Goal: Book appointment/travel/reservation

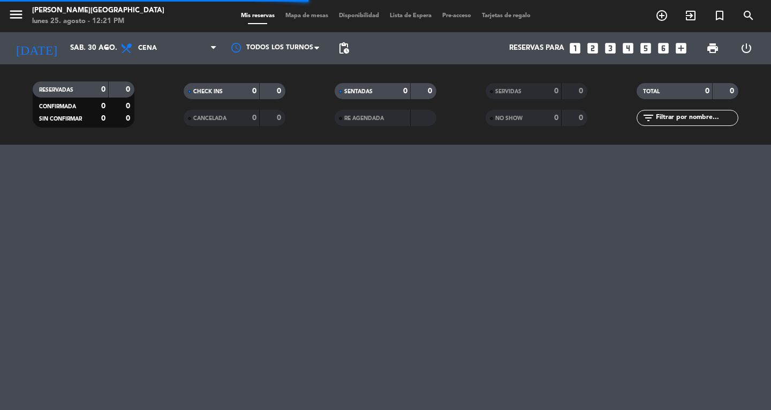
click at [608, 49] on icon "looks_3" at bounding box center [611, 48] width 14 height 14
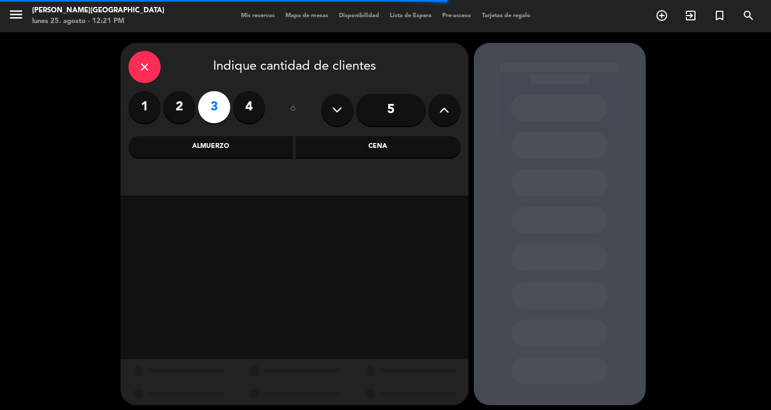
click at [384, 142] on div "Cena" at bounding box center [378, 146] width 165 height 21
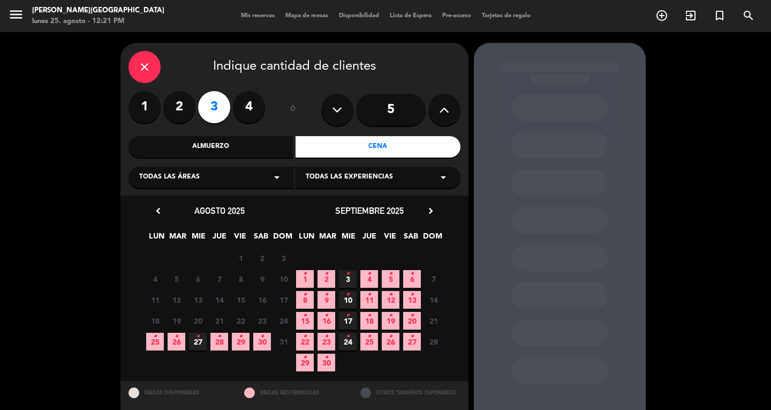
click at [256, 339] on span "30 •" at bounding box center [262, 342] width 18 height 18
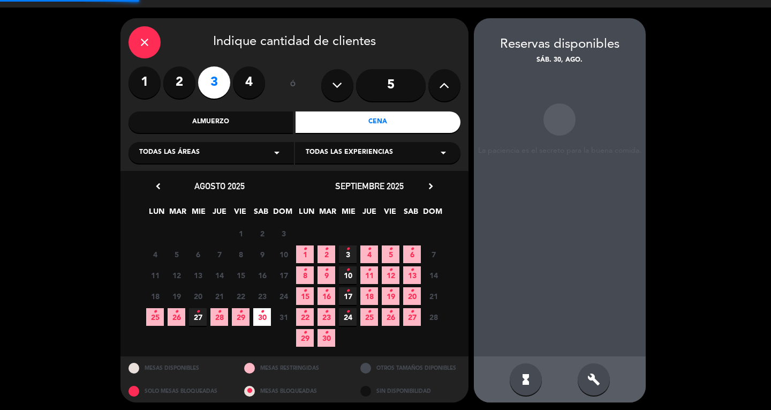
scroll to position [27, 0]
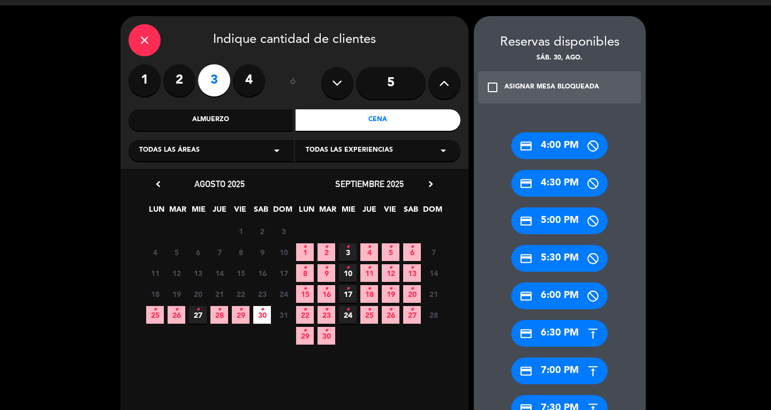
click at [558, 401] on div "credit_card 7:30 PM" at bounding box center [560, 408] width 96 height 27
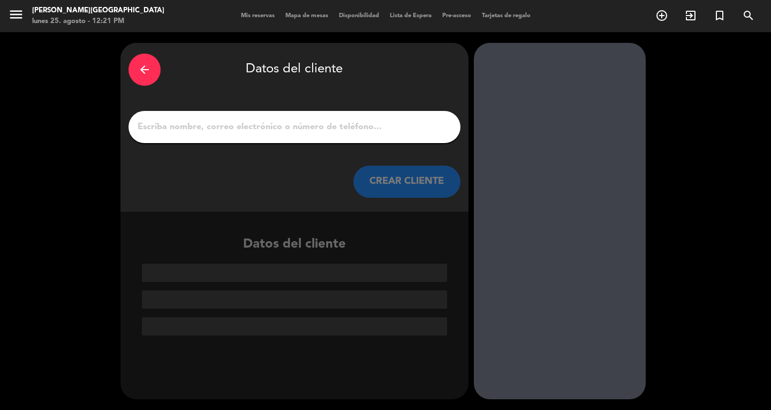
scroll to position [0, 0]
click at [412, 131] on input "1" at bounding box center [295, 126] width 316 height 15
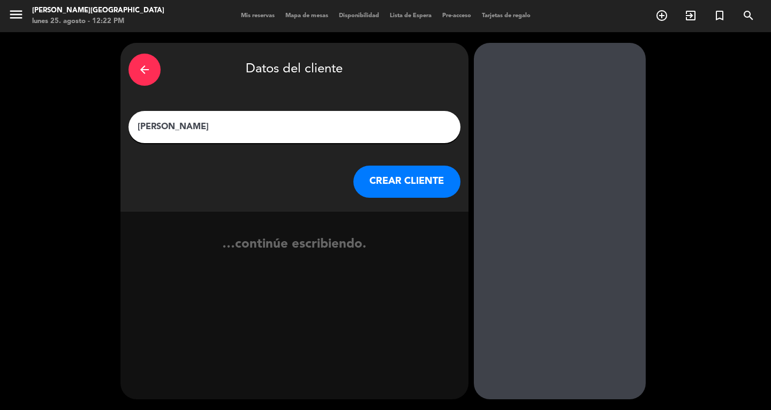
type input "[PERSON_NAME]"
click at [424, 200] on div "arrow_back Datos del cliente [PERSON_NAME] [PERSON_NAME] CLIENTE" at bounding box center [295, 127] width 348 height 169
click at [411, 187] on button "CREAR CLIENTE" at bounding box center [407, 182] width 107 height 32
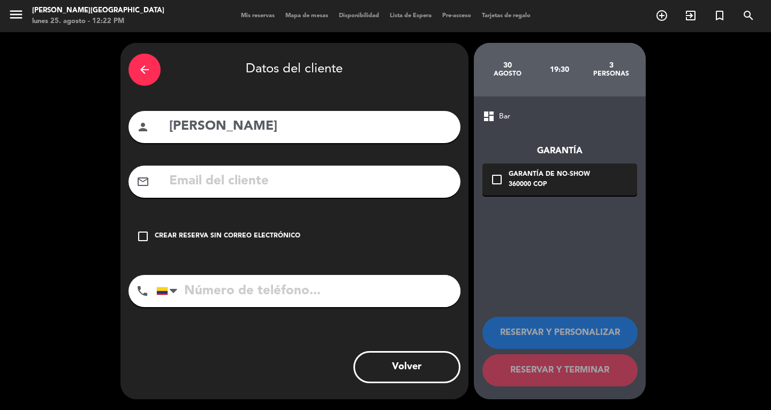
click at [257, 239] on div "Crear reserva sin correo electrónico" at bounding box center [228, 236] width 146 height 11
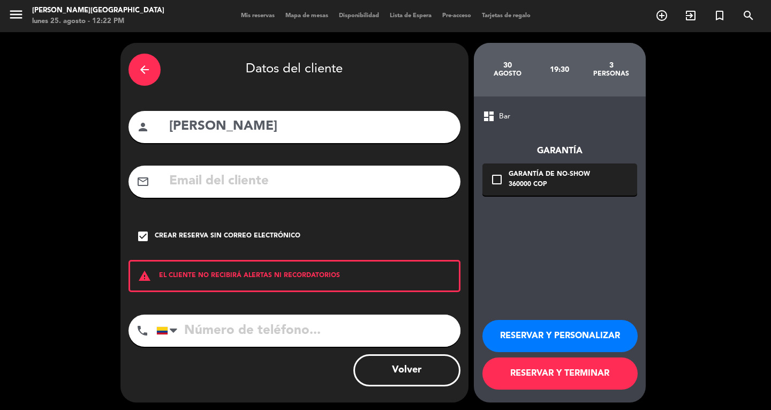
click at [564, 345] on button "RESERVAR Y PERSONALIZAR" at bounding box center [560, 336] width 155 height 32
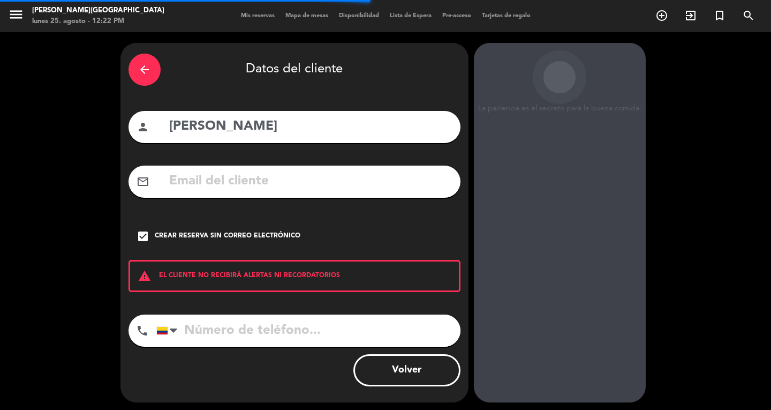
scroll to position [18, 0]
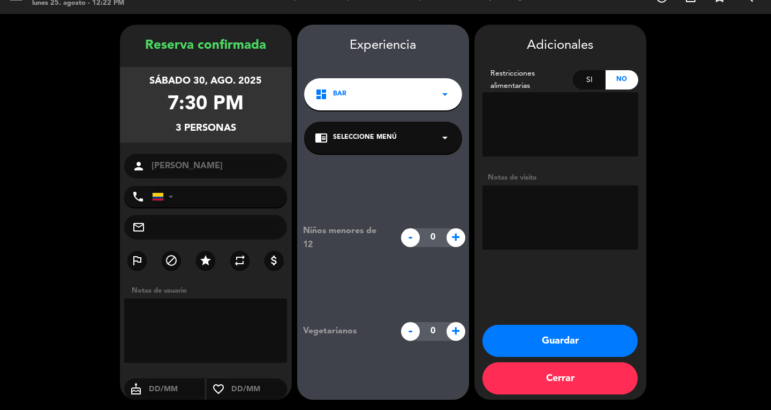
click at [530, 220] on textarea at bounding box center [561, 217] width 156 height 64
type textarea "[PERSON_NAME]"
click at [548, 329] on button "Guardar" at bounding box center [560, 341] width 155 height 32
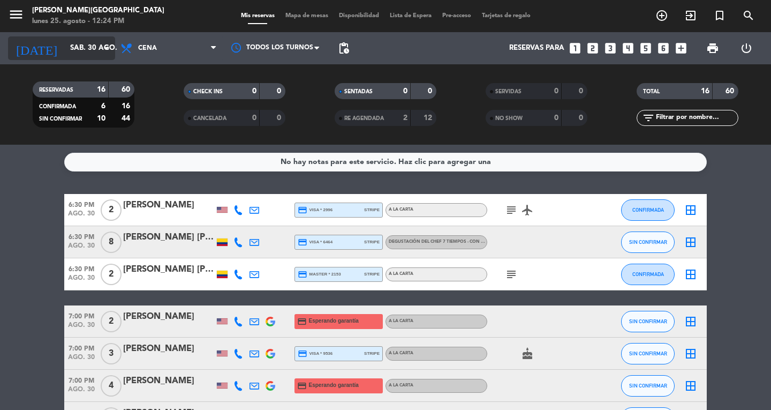
click at [85, 56] on input "sáb. 30 ago." at bounding box center [112, 48] width 94 height 19
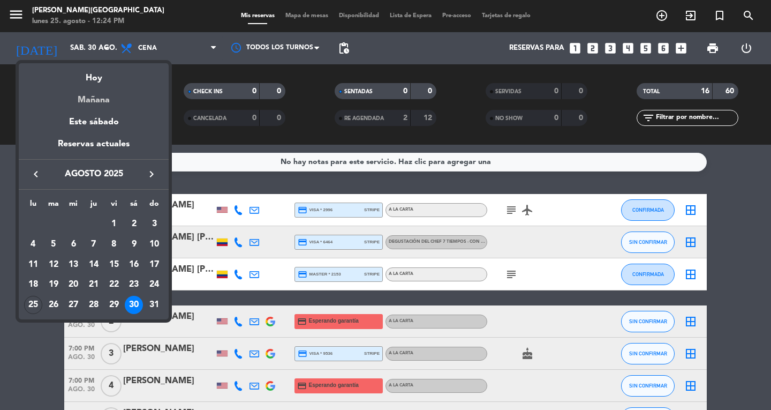
click at [95, 98] on div "Mañana" at bounding box center [94, 96] width 150 height 22
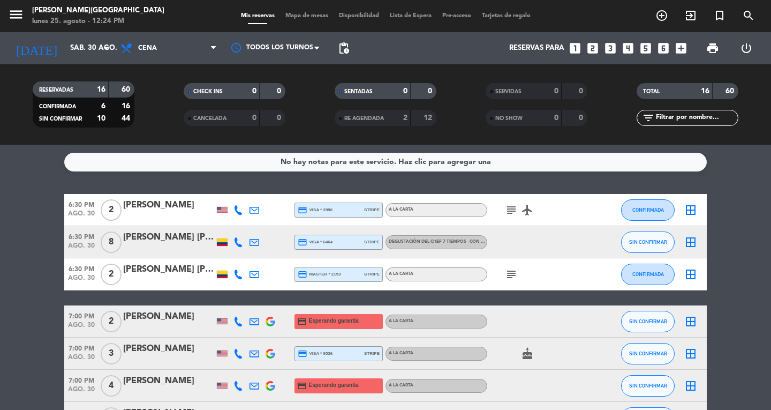
type input "[DATE] ago."
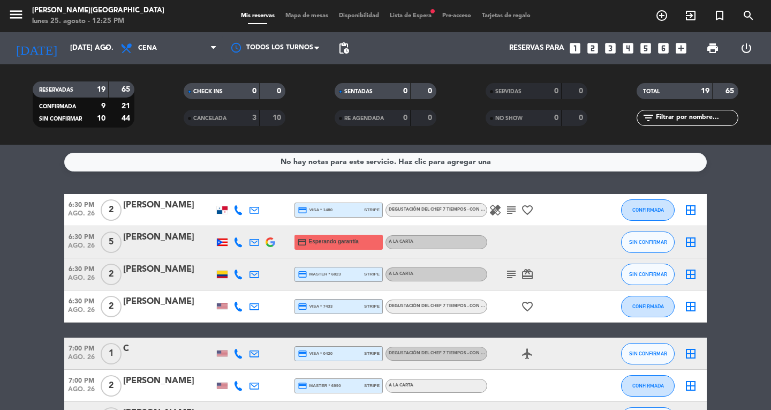
click at [592, 44] on icon "looks_two" at bounding box center [593, 48] width 14 height 14
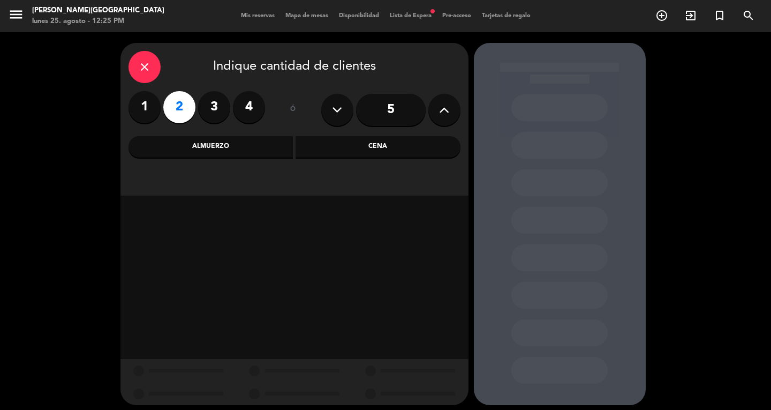
click at [335, 149] on div "Cena" at bounding box center [378, 146] width 165 height 21
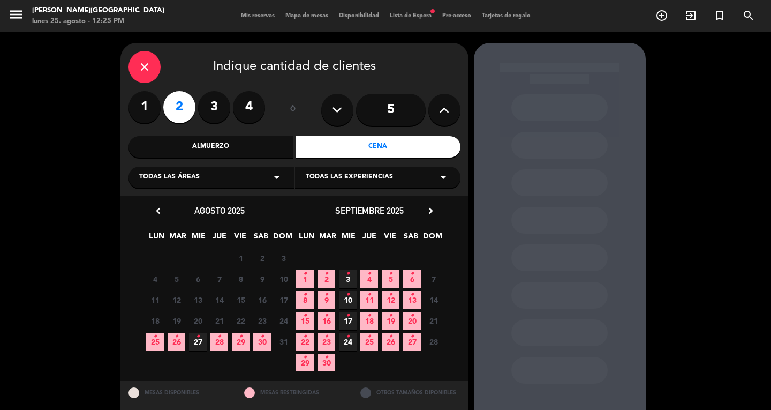
click at [174, 342] on span "26 •" at bounding box center [177, 342] width 18 height 18
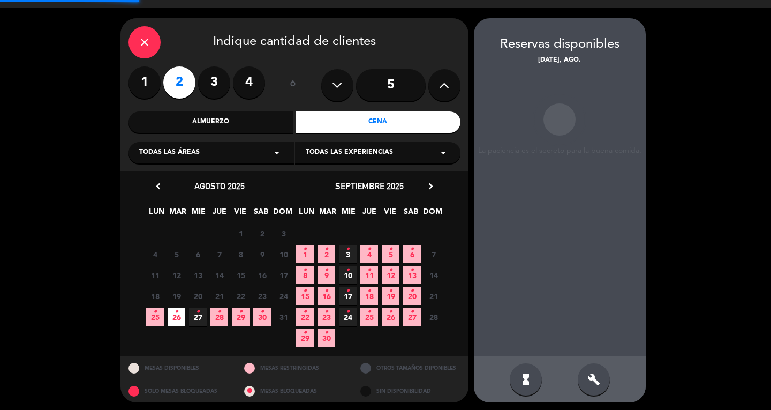
scroll to position [27, 0]
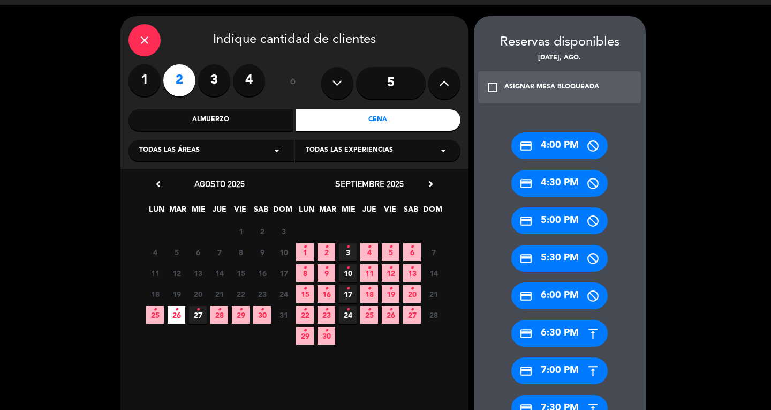
click at [561, 401] on div "credit_card 7:30 PM" at bounding box center [560, 408] width 96 height 27
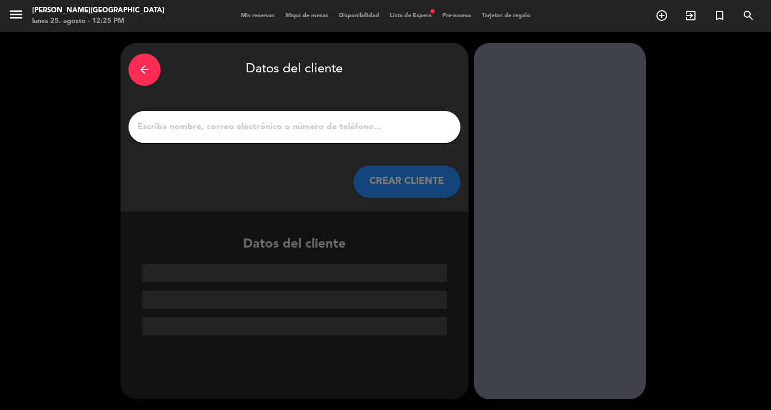
click at [326, 143] on div "arrow_back Datos del cliente CREAR CLIENTE" at bounding box center [295, 127] width 348 height 169
click at [338, 127] on input "1" at bounding box center [295, 126] width 316 height 15
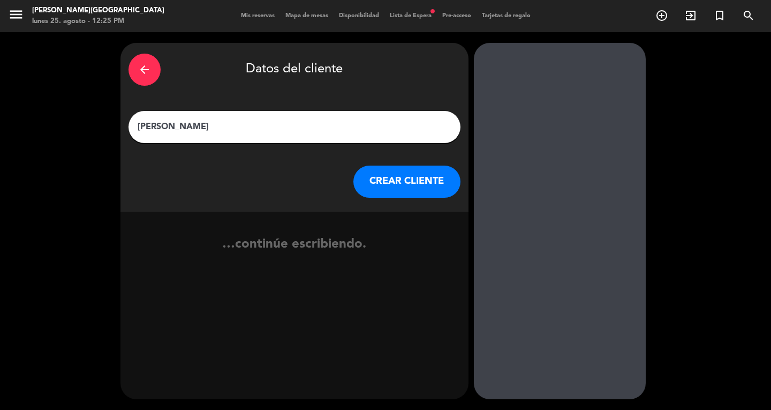
type input "[PERSON_NAME]"
click at [372, 187] on button "CREAR CLIENTE" at bounding box center [407, 182] width 107 height 32
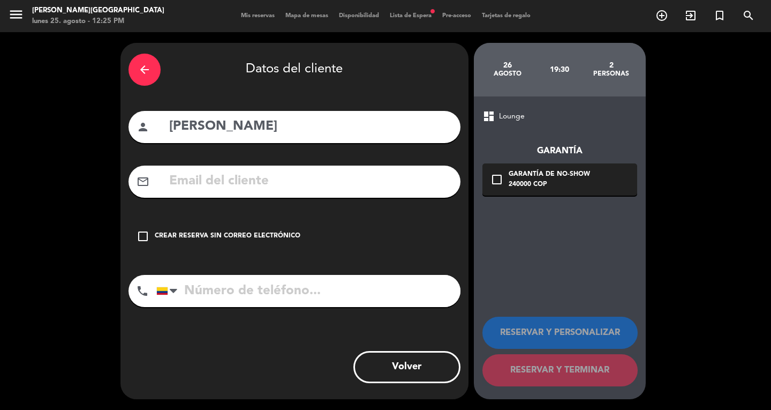
click at [212, 230] on div "check_box_outline_blank Crear reserva sin correo electrónico" at bounding box center [295, 236] width 332 height 32
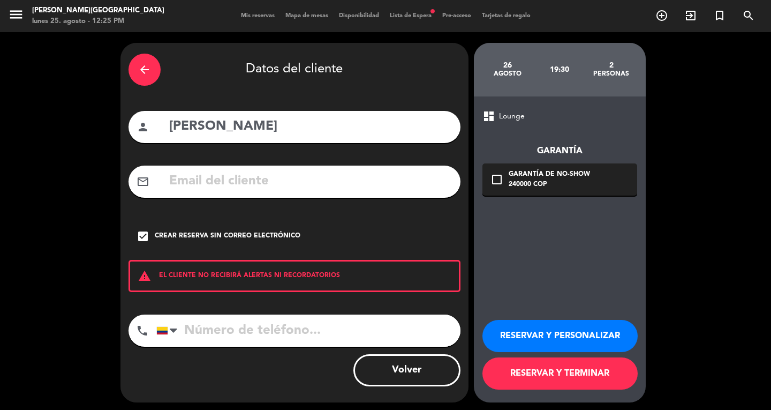
click at [299, 336] on input "tel" at bounding box center [308, 330] width 304 height 32
type input "[PHONE_NUMBER]"
click at [541, 333] on button "RESERVAR Y PERSONALIZAR" at bounding box center [560, 336] width 155 height 32
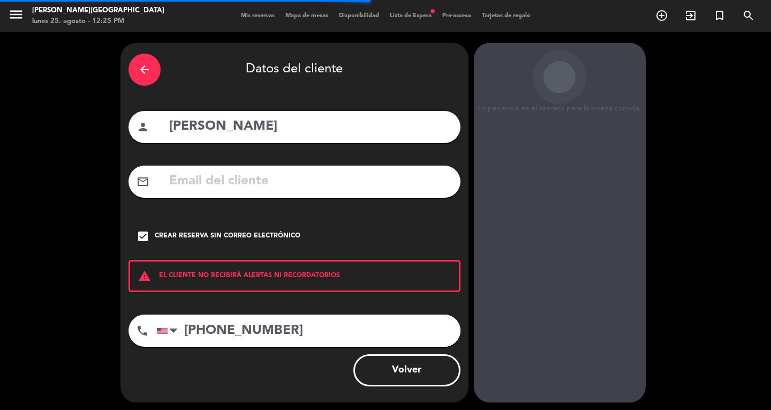
scroll to position [18, 0]
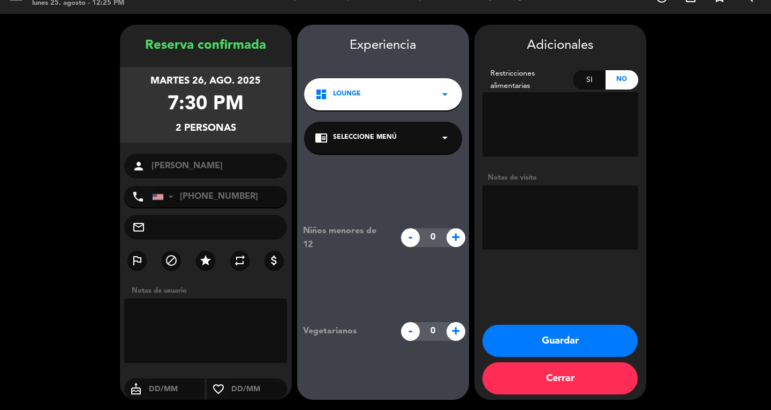
click at [525, 205] on textarea at bounding box center [561, 217] width 156 height 64
type textarea "EL CIELO"
click at [563, 348] on button "Guardar" at bounding box center [560, 341] width 155 height 32
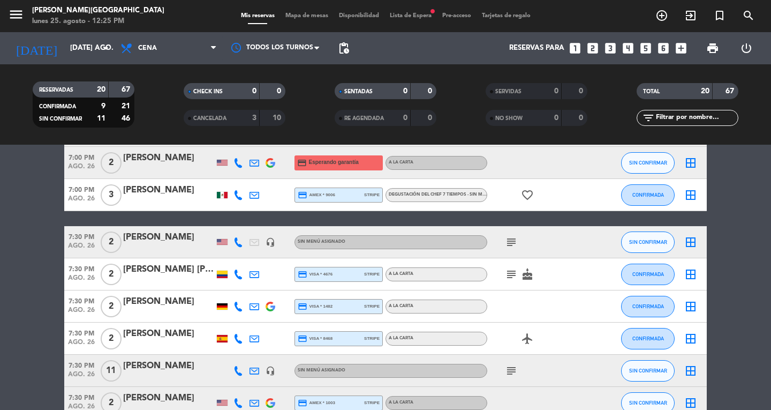
scroll to position [297, 0]
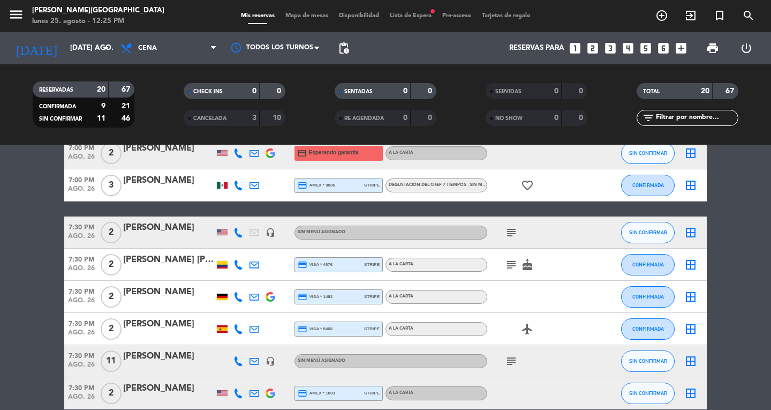
click at [149, 225] on div "[PERSON_NAME]" at bounding box center [168, 228] width 91 height 14
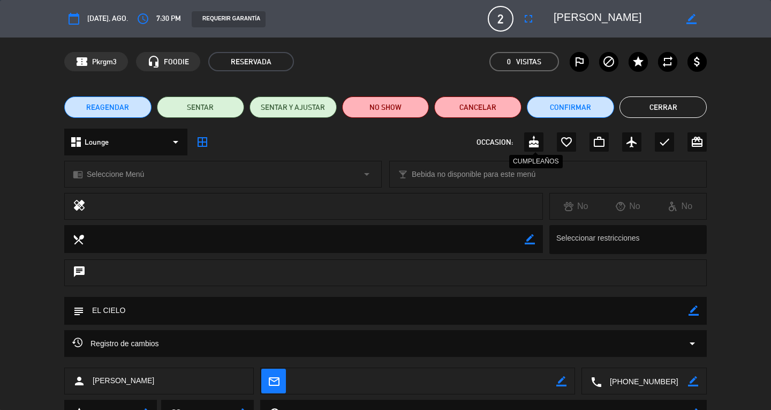
click at [539, 148] on icon "cake" at bounding box center [534, 142] width 13 height 13
click at [674, 107] on button "Cerrar" at bounding box center [663, 106] width 87 height 21
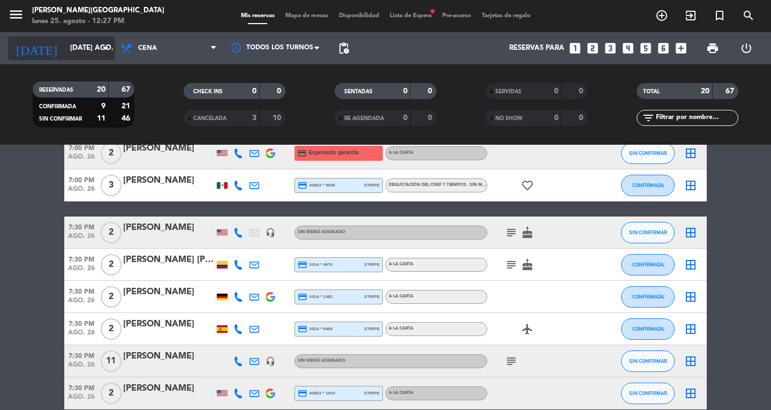
click at [79, 48] on input "[DATE] ago." at bounding box center [112, 48] width 94 height 19
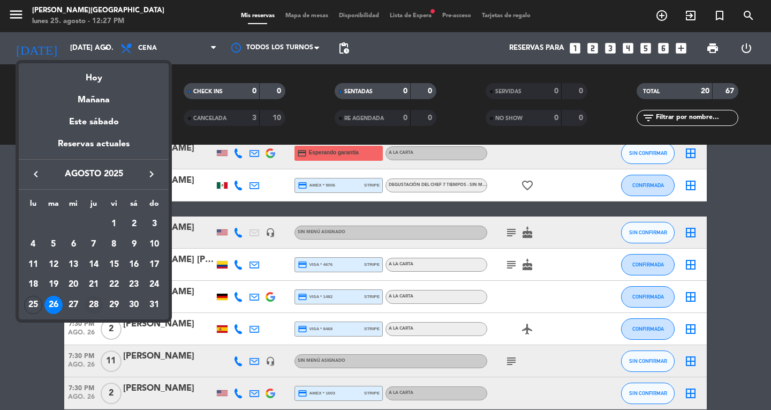
click at [96, 309] on div "28" at bounding box center [94, 305] width 18 height 18
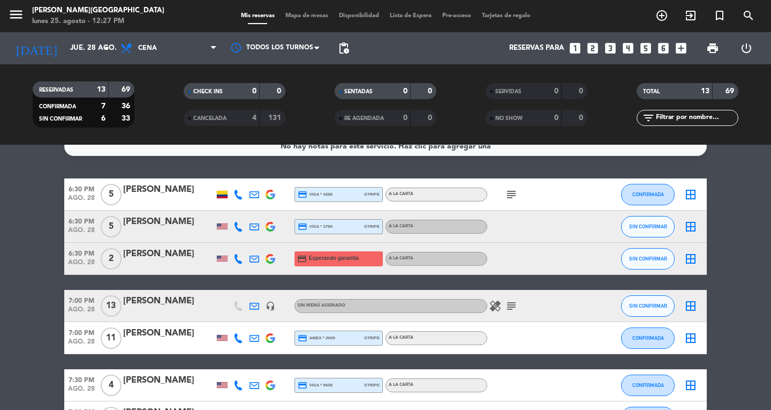
scroll to position [0, 0]
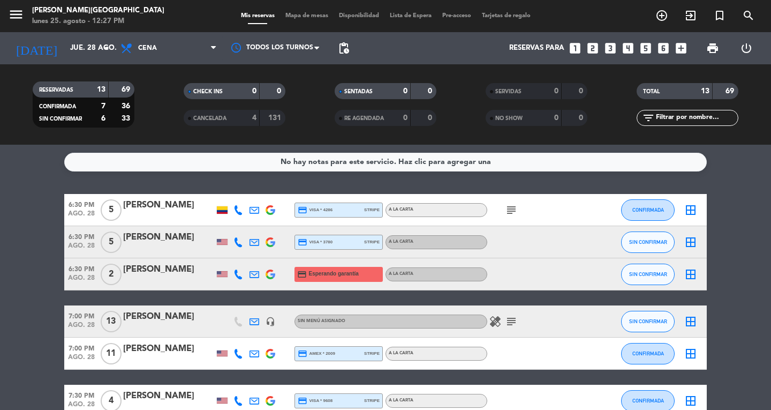
click at [511, 206] on icon "subject" at bounding box center [511, 210] width 13 height 13
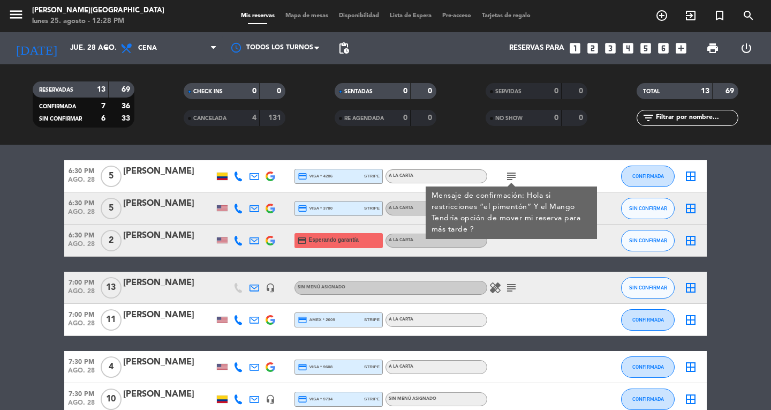
scroll to position [38, 0]
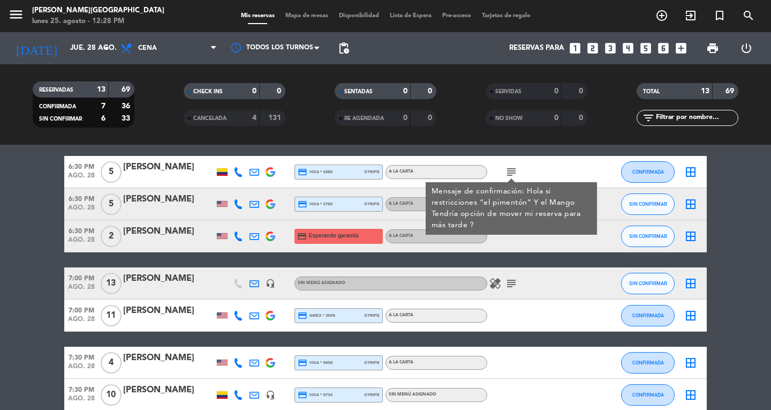
click at [152, 176] on div at bounding box center [168, 179] width 91 height 9
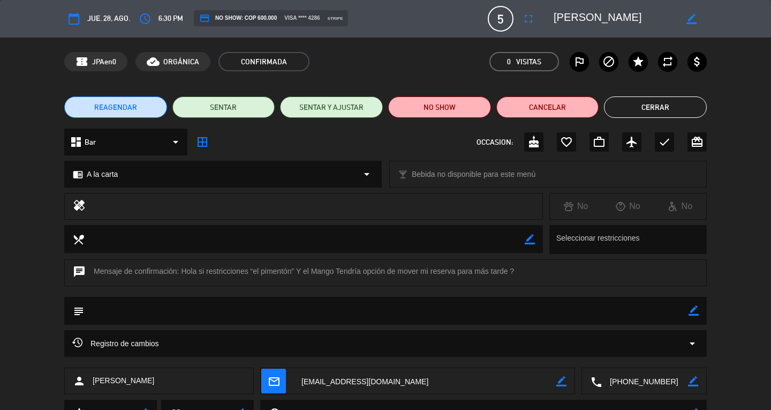
click at [146, 20] on icon "access_time" at bounding box center [145, 18] width 13 height 13
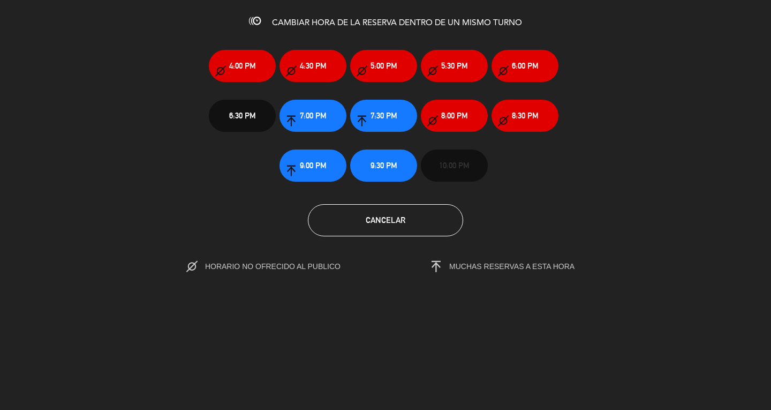
click at [304, 176] on button "9:00 PM" at bounding box center [313, 165] width 67 height 32
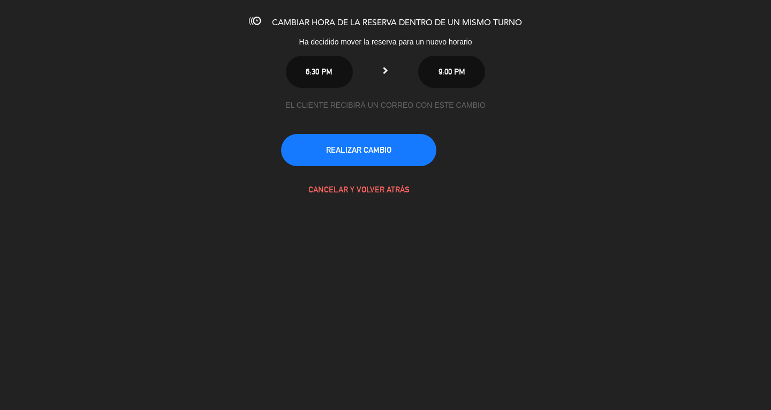
click at [321, 145] on button "REALIZAR CAMBIO" at bounding box center [358, 150] width 155 height 32
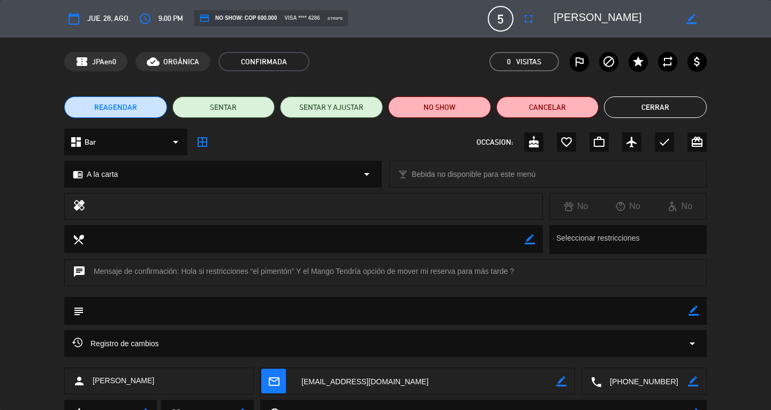
click at [660, 113] on button "Cerrar" at bounding box center [655, 106] width 103 height 21
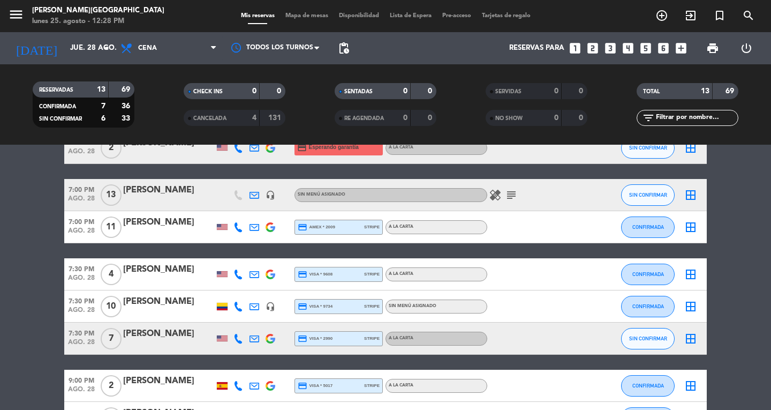
scroll to position [0, 0]
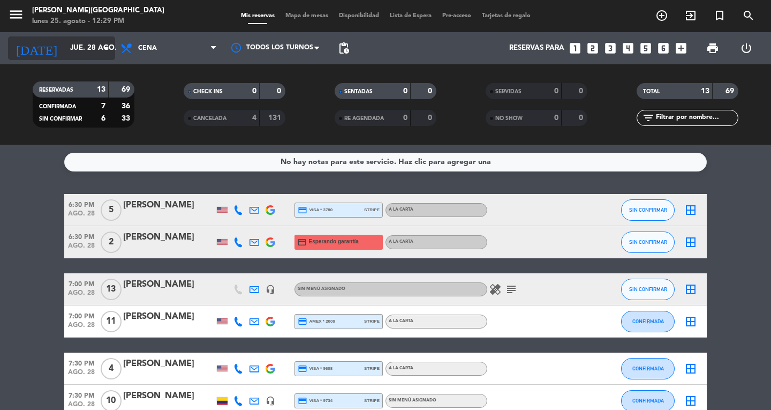
click at [104, 57] on input "jue. 28 ago." at bounding box center [112, 48] width 94 height 19
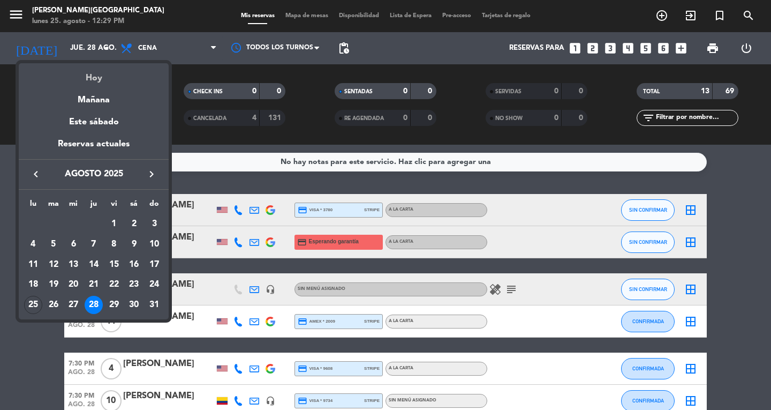
click at [96, 77] on div "Hoy" at bounding box center [94, 74] width 150 height 22
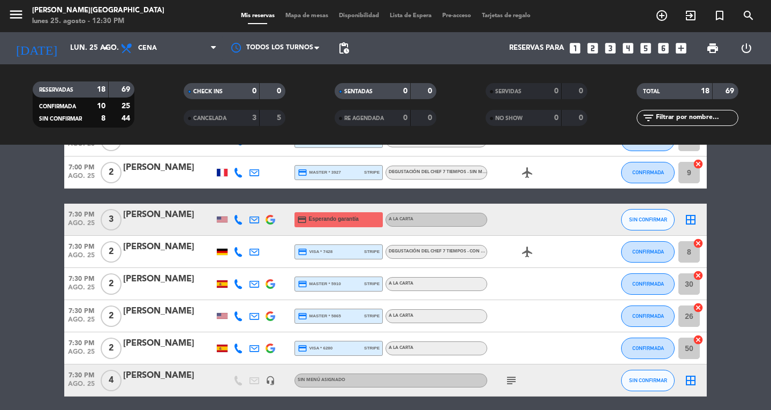
scroll to position [461, 0]
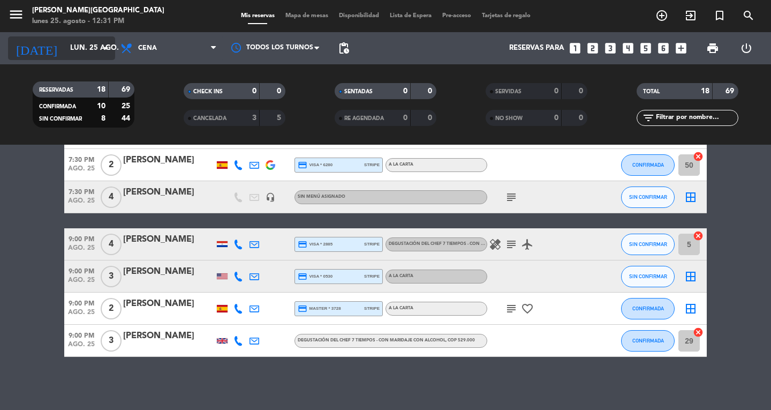
click at [65, 49] on input "lun. 25 ago." at bounding box center [112, 48] width 94 height 19
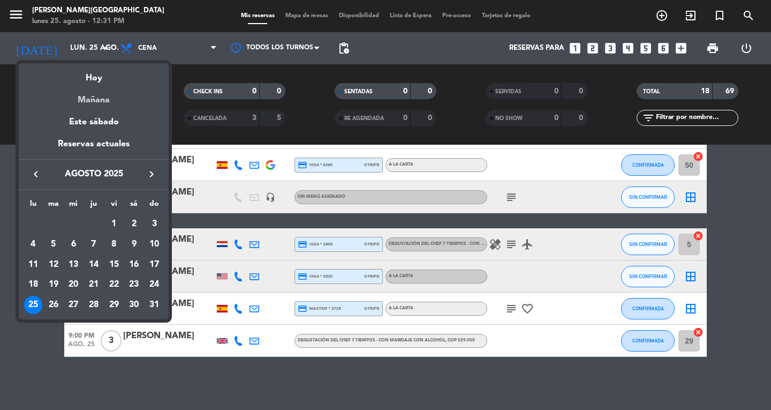
click at [106, 100] on div "Mañana" at bounding box center [94, 96] width 150 height 22
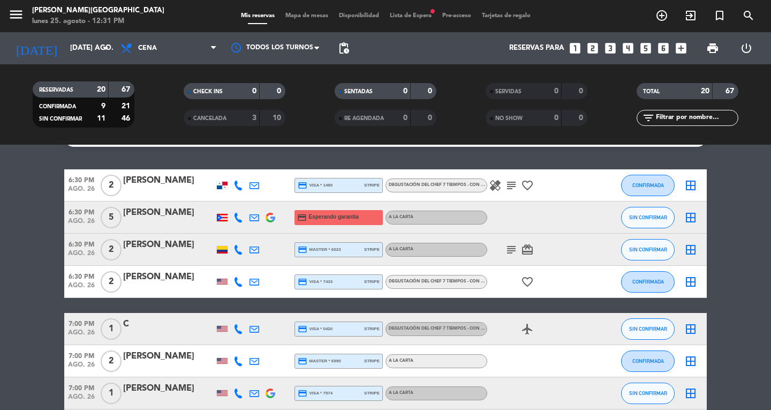
scroll to position [25, 0]
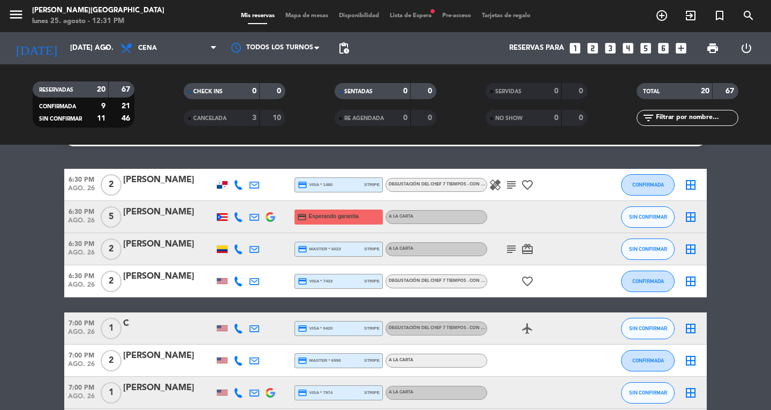
click at [238, 216] on icon at bounding box center [239, 217] width 10 height 10
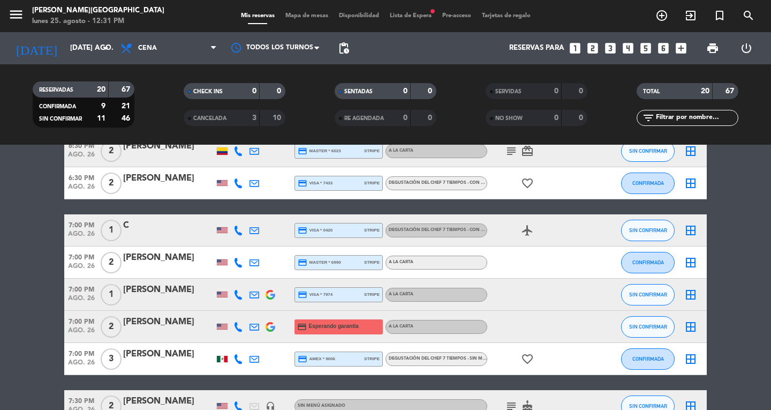
scroll to position [123, 0]
click at [239, 328] on icon at bounding box center [239, 327] width 10 height 10
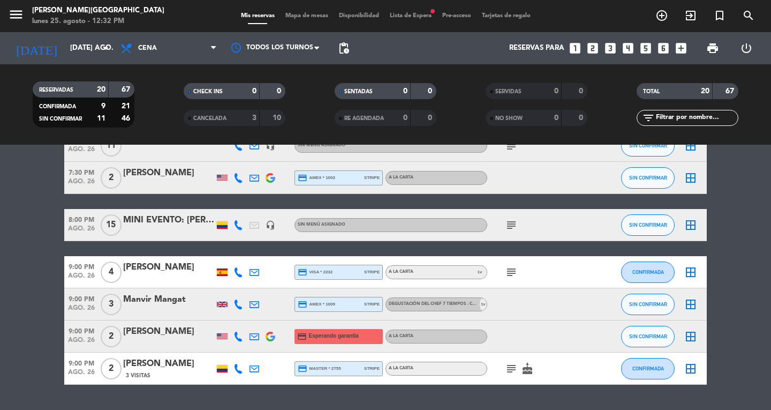
scroll to position [516, 0]
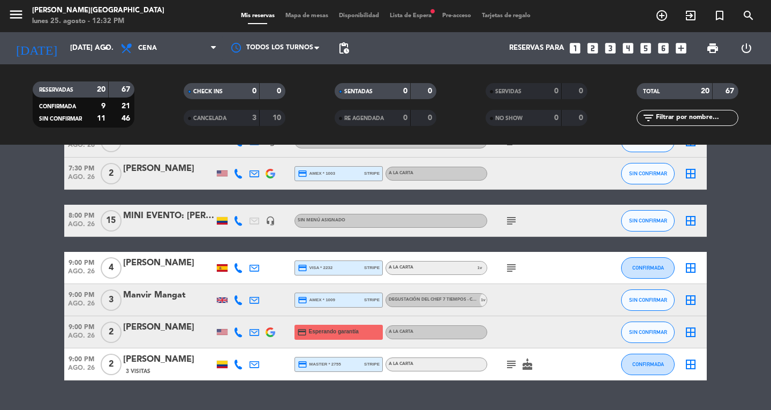
click at [237, 359] on icon at bounding box center [239, 364] width 10 height 10
click at [309, 327] on span "Esperando garantía" at bounding box center [334, 331] width 50 height 9
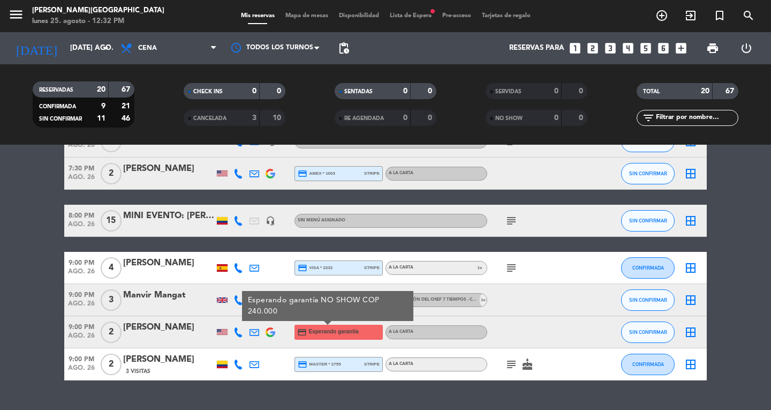
click at [240, 332] on icon at bounding box center [239, 332] width 10 height 10
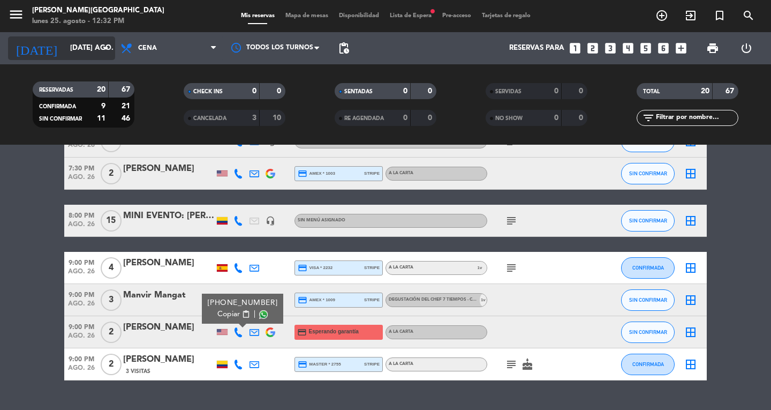
click at [65, 47] on input "[DATE] ago." at bounding box center [112, 48] width 94 height 19
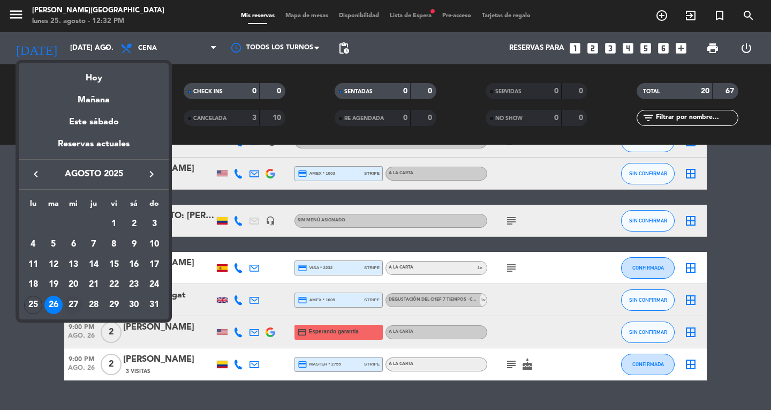
click at [75, 304] on div "27" at bounding box center [73, 305] width 18 height 18
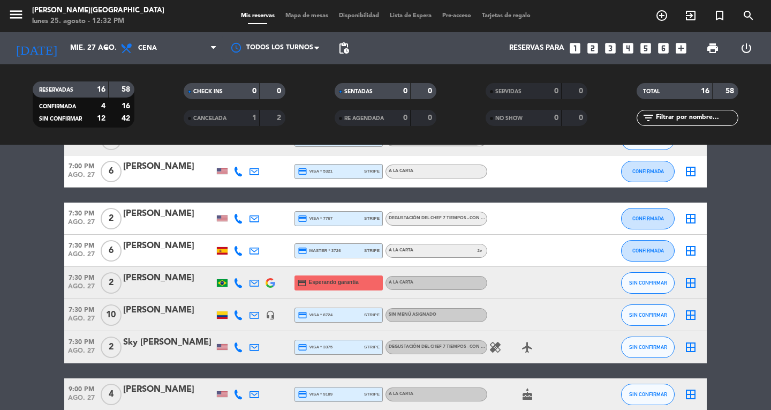
scroll to position [239, 0]
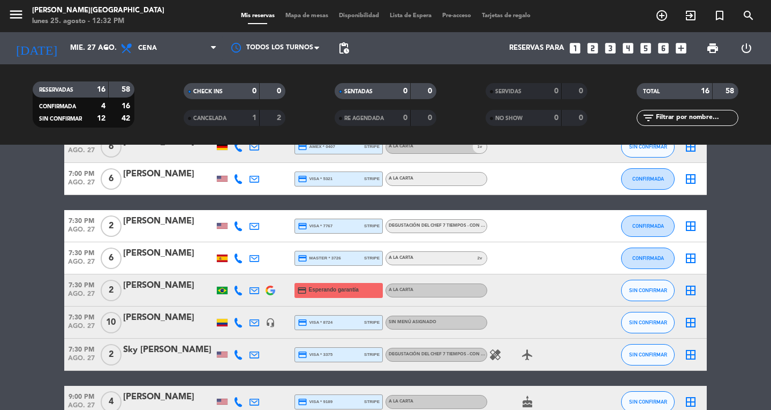
click at [238, 294] on icon at bounding box center [239, 290] width 10 height 10
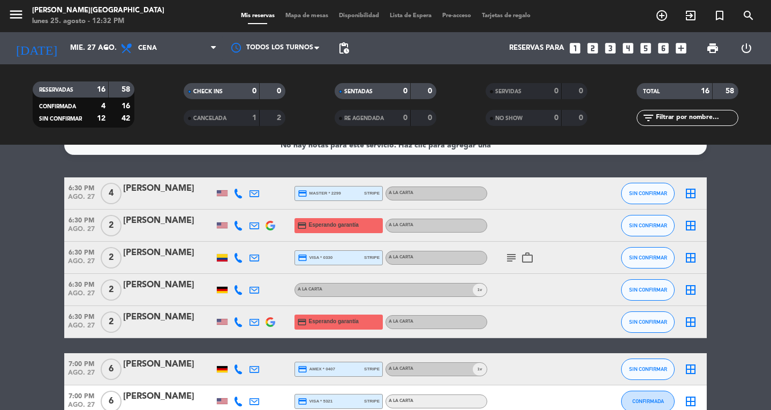
scroll to position [22, 0]
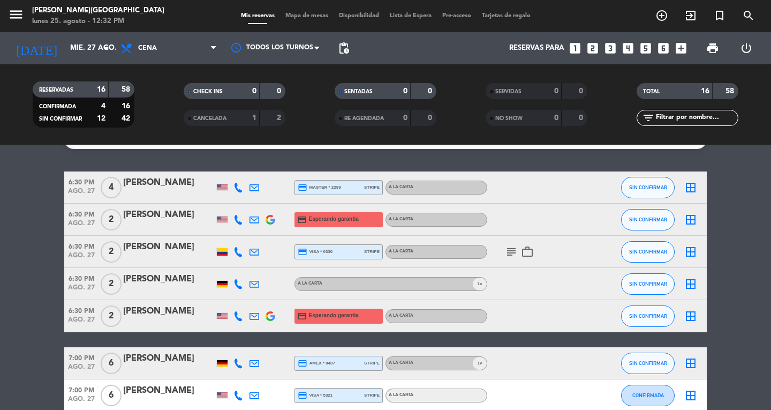
click at [252, 217] on icon at bounding box center [255, 220] width 10 height 10
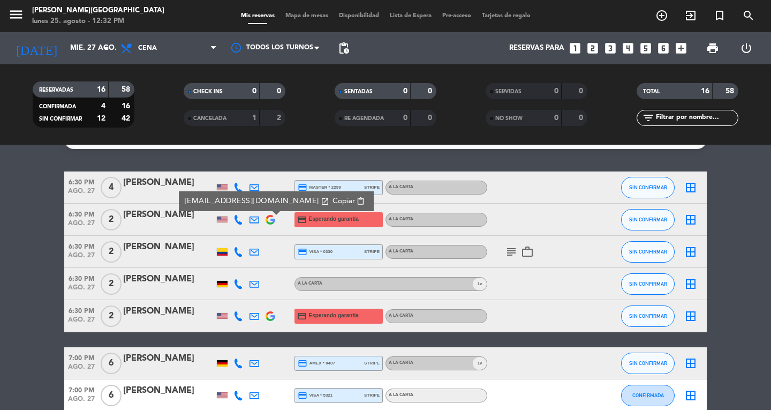
click at [239, 220] on icon at bounding box center [239, 220] width 10 height 10
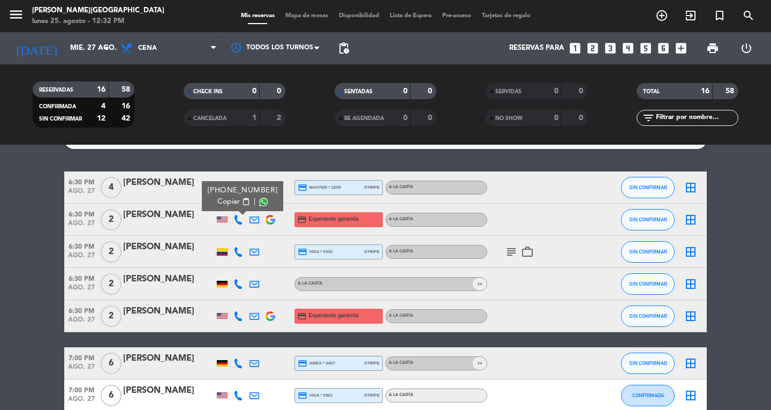
click at [239, 315] on icon at bounding box center [239, 316] width 10 height 10
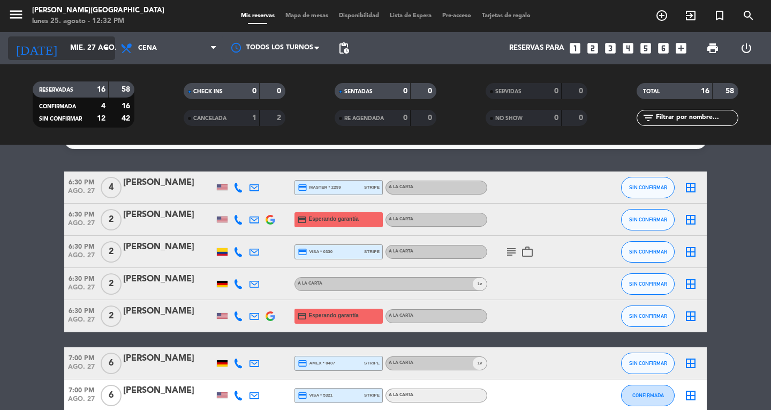
click at [96, 48] on input "mié. 27 ago." at bounding box center [112, 48] width 94 height 19
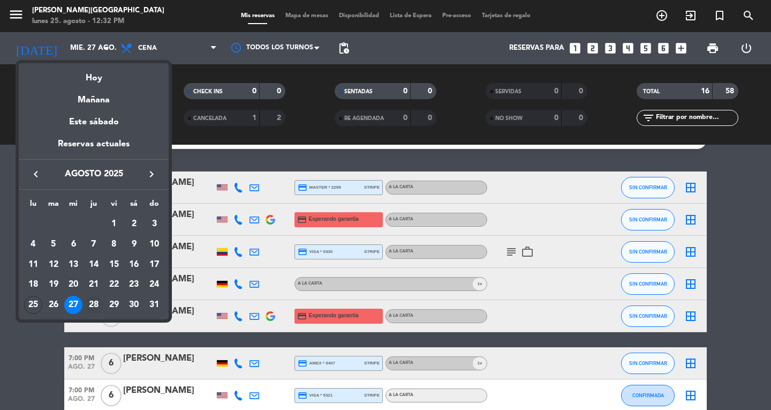
click at [97, 300] on div "28" at bounding box center [94, 305] width 18 height 18
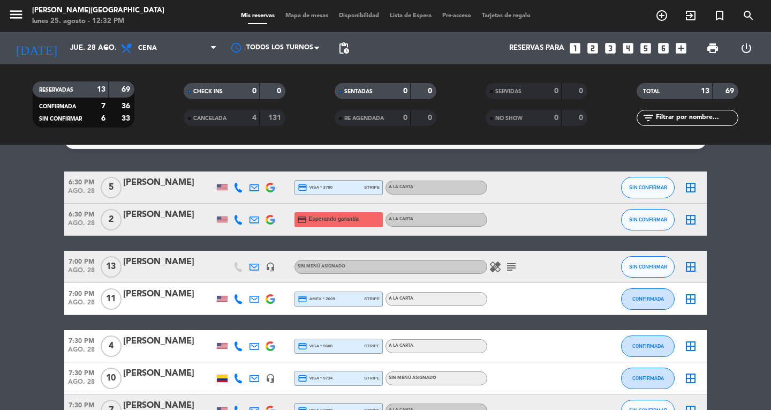
click at [238, 220] on icon at bounding box center [239, 220] width 10 height 10
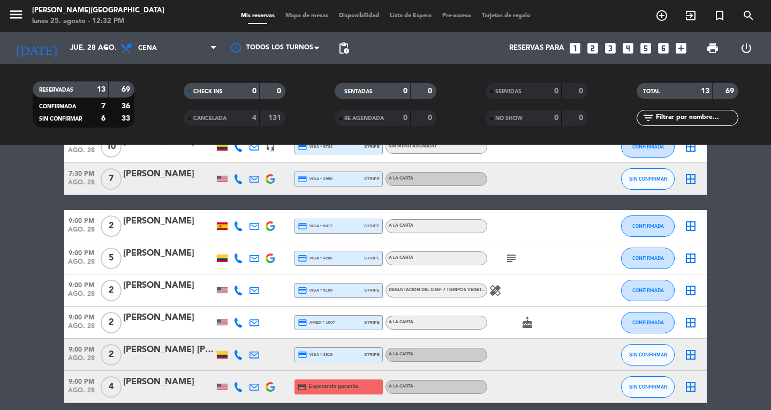
scroll to position [300, 0]
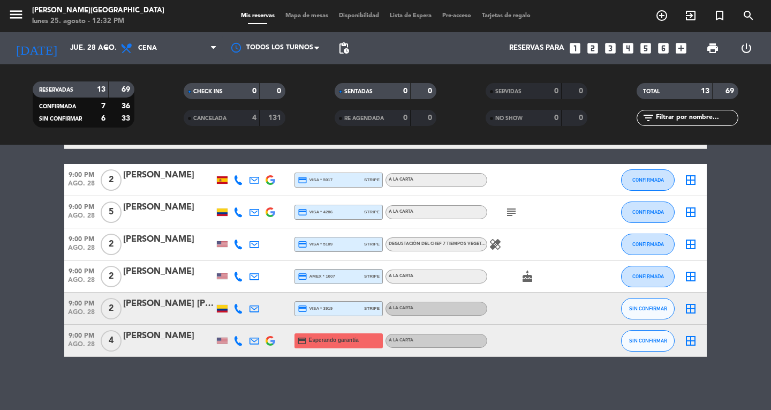
click at [241, 343] on icon at bounding box center [239, 341] width 10 height 10
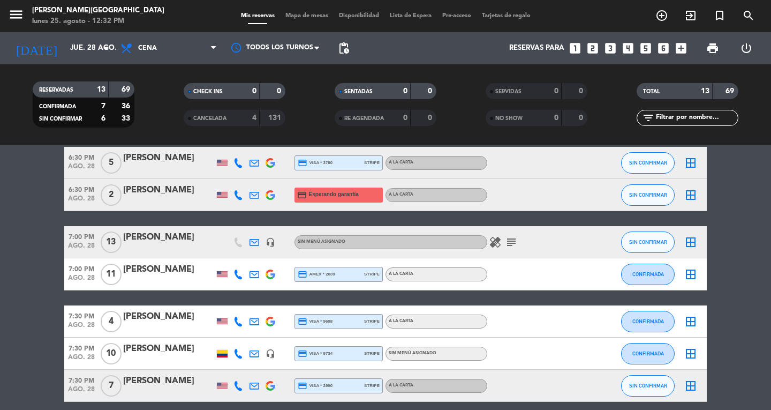
scroll to position [0, 0]
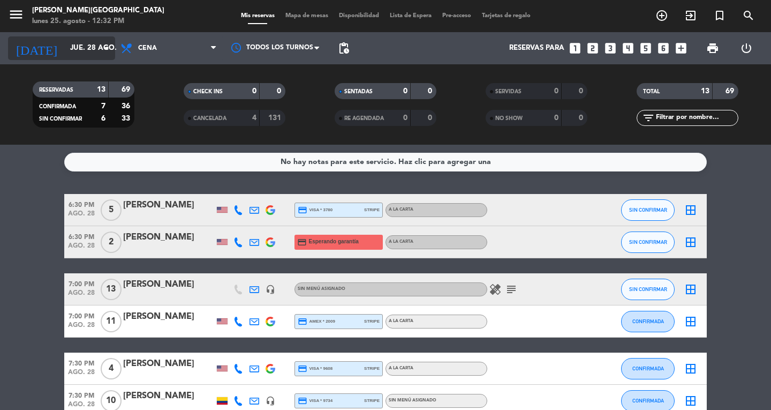
click at [99, 55] on input "jue. 28 ago." at bounding box center [112, 48] width 94 height 19
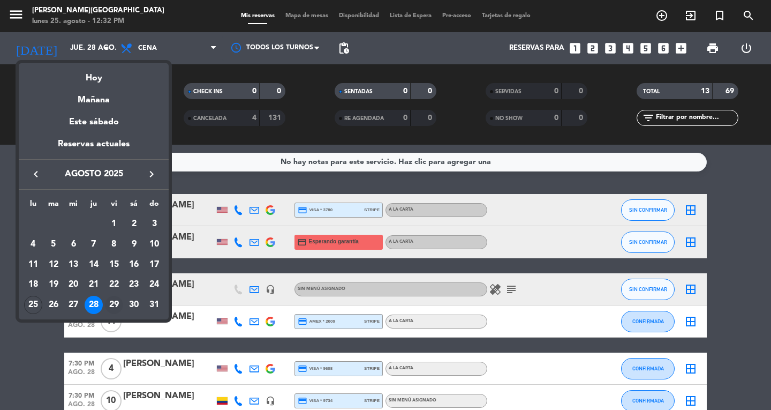
click at [114, 311] on div "29" at bounding box center [114, 305] width 18 height 18
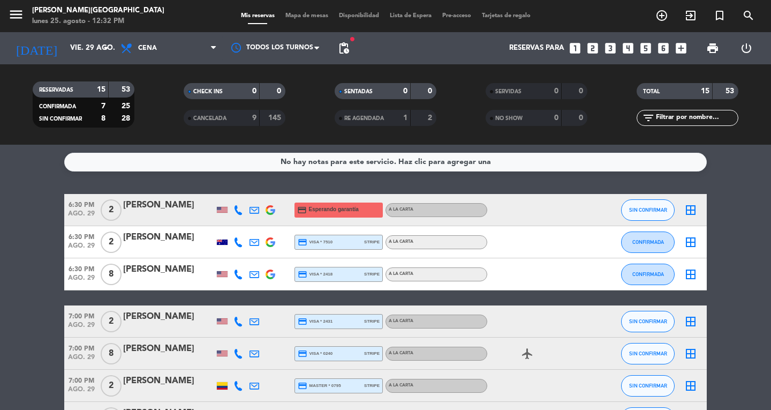
click at [239, 209] on icon at bounding box center [239, 210] width 10 height 10
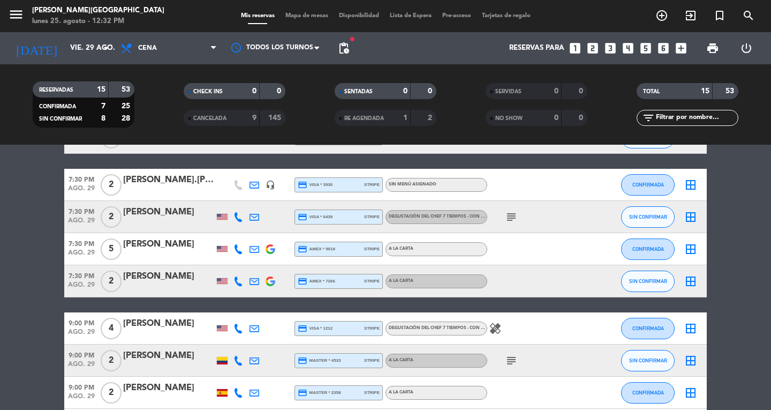
scroll to position [364, 0]
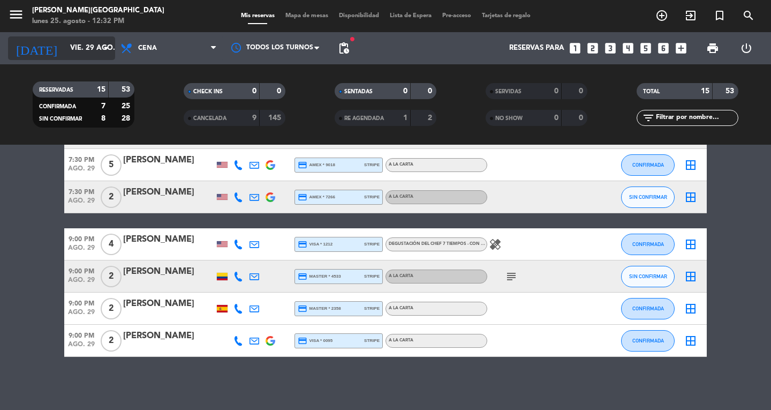
click at [78, 51] on input "vie. 29 ago." at bounding box center [112, 48] width 94 height 19
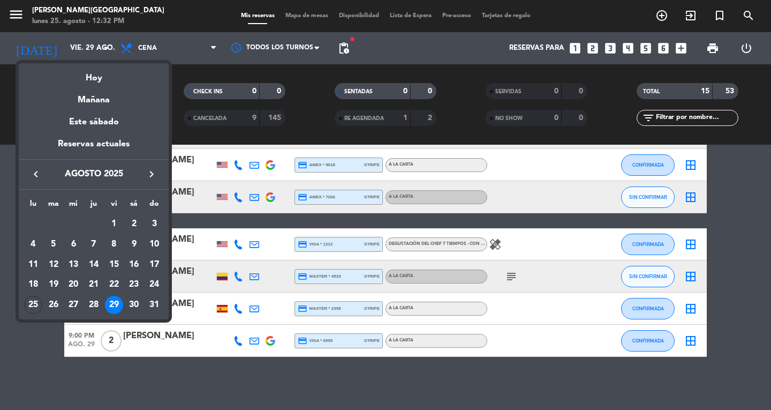
click at [137, 314] on div "lu ma [PERSON_NAME] vi sá do AGO. 1 2 3 4 5 6 7 8 9 10 11 12 13 14 15 16 17 18 …" at bounding box center [94, 255] width 150 height 130
click at [141, 306] on div "30" at bounding box center [134, 305] width 18 height 18
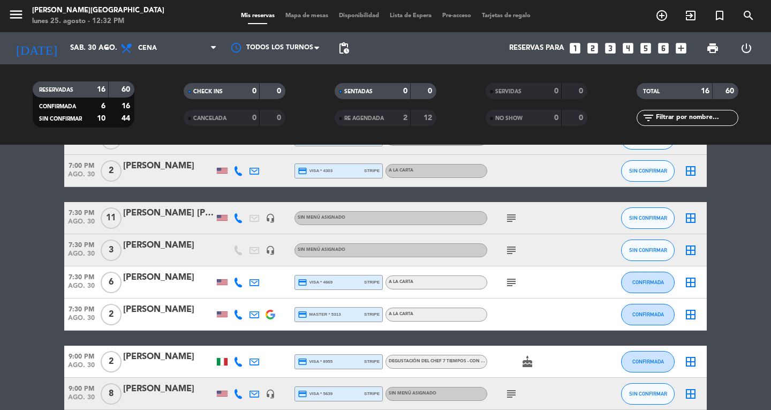
scroll to position [0, 0]
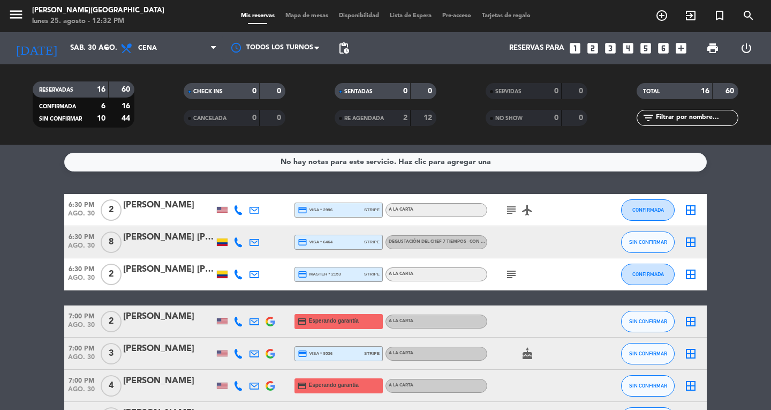
click at [238, 317] on icon at bounding box center [239, 322] width 10 height 10
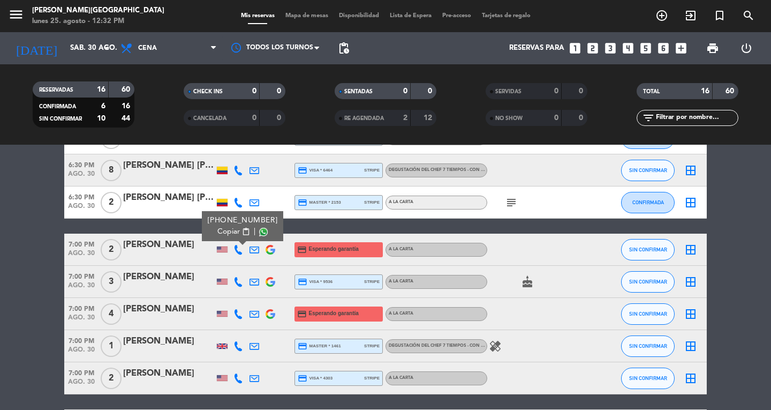
scroll to position [83, 0]
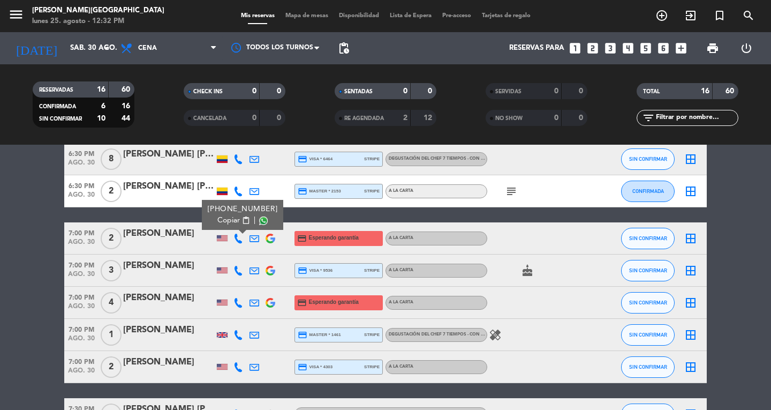
click at [242, 299] on icon at bounding box center [239, 303] width 10 height 10
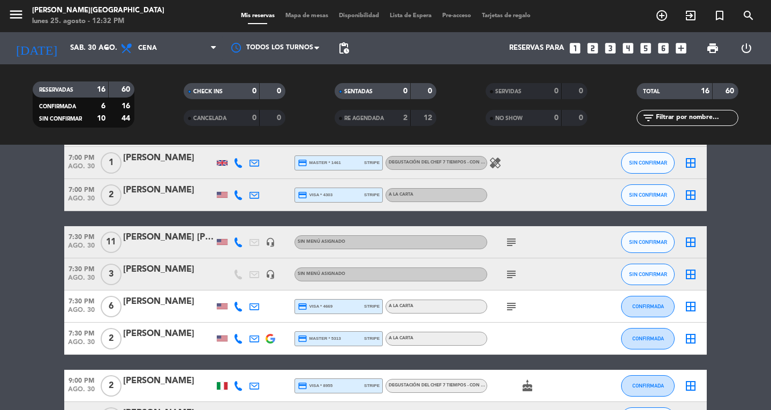
scroll to position [0, 0]
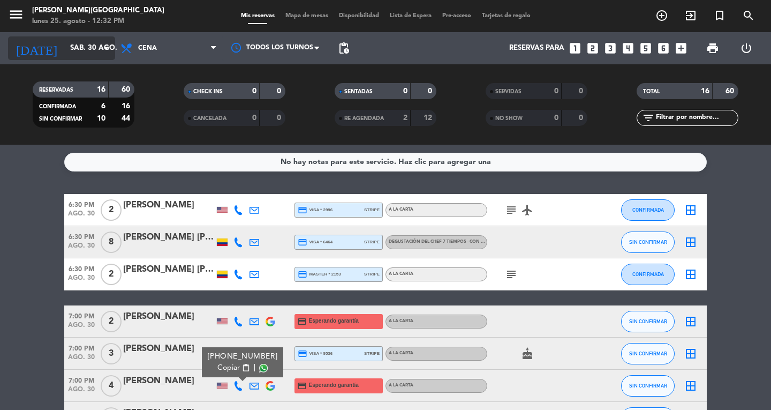
click at [86, 51] on input "sáb. 30 ago." at bounding box center [112, 48] width 94 height 19
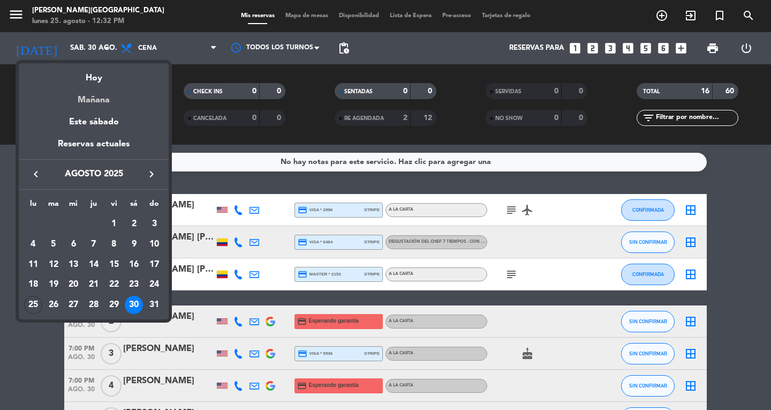
click at [89, 88] on div "Mañana" at bounding box center [94, 96] width 150 height 22
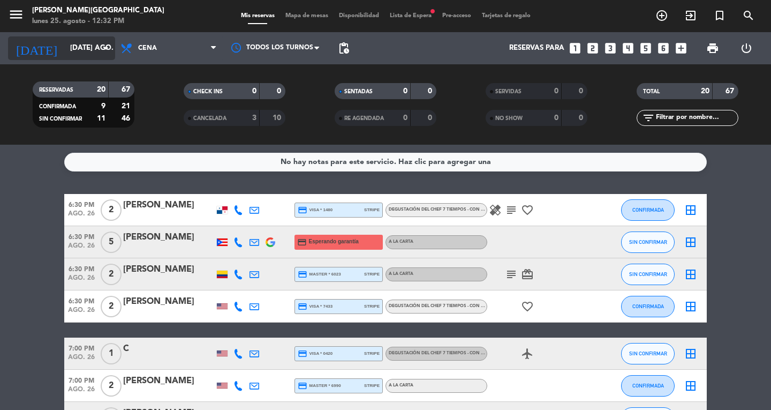
click at [100, 47] on icon "arrow_drop_down" at bounding box center [106, 48] width 13 height 13
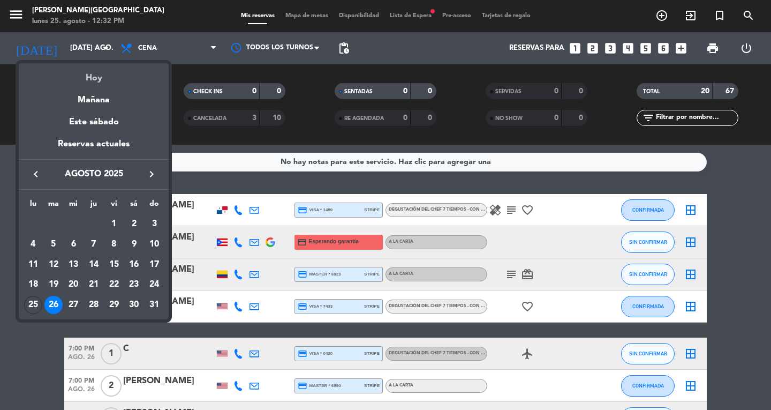
click at [94, 80] on div "Hoy" at bounding box center [94, 74] width 150 height 22
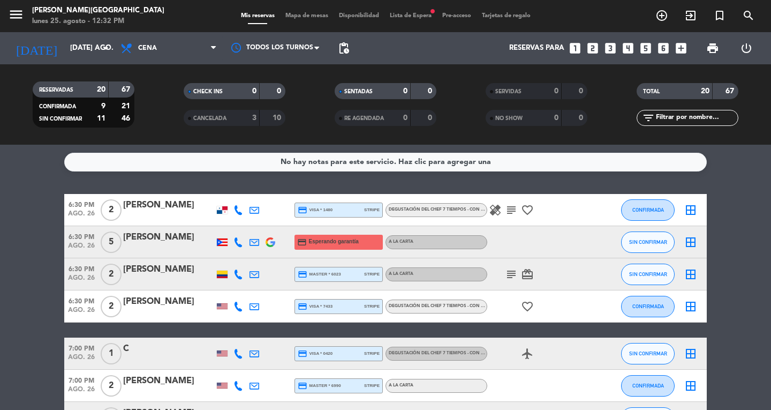
type input "lun. 25 ago."
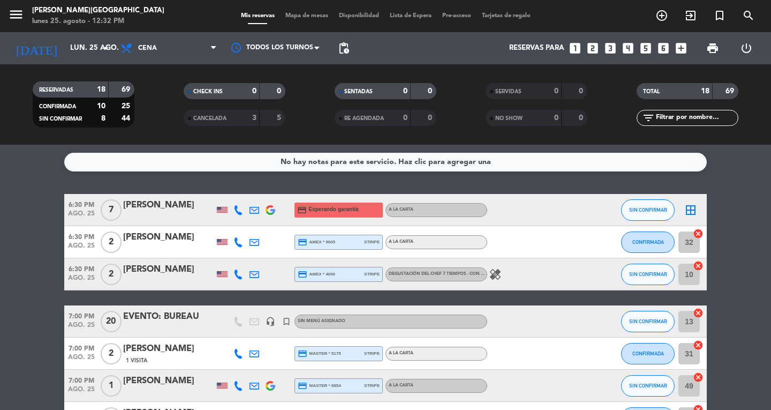
click at [238, 210] on icon at bounding box center [239, 210] width 10 height 10
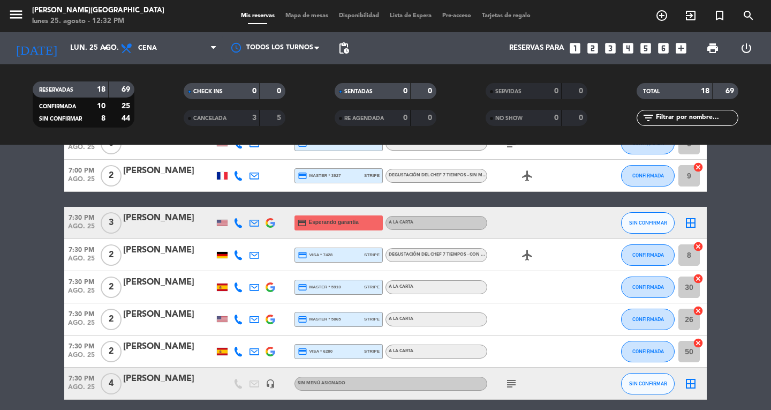
scroll to position [271, 0]
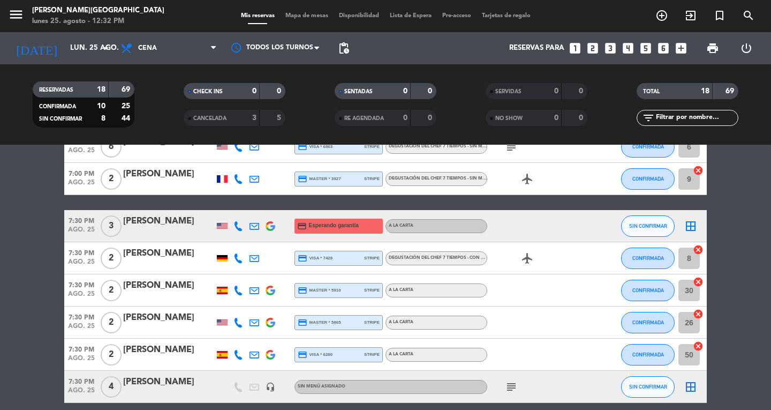
click at [241, 227] on icon at bounding box center [239, 226] width 10 height 10
click at [253, 229] on icon at bounding box center [255, 226] width 10 height 10
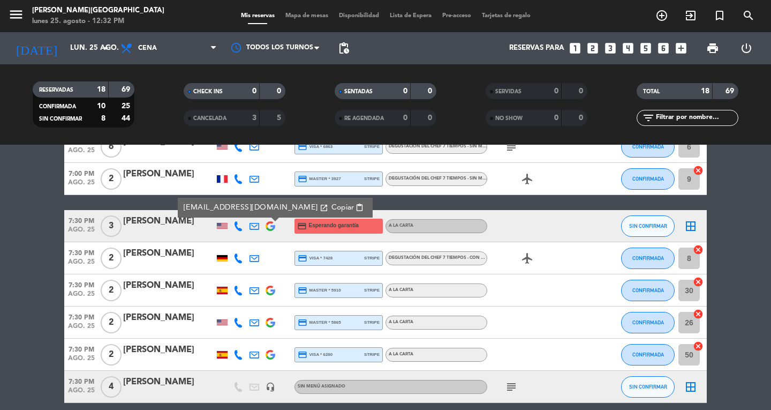
click at [332, 203] on span "Copiar" at bounding box center [343, 207] width 22 height 11
